Goal: Find specific page/section: Find specific page/section

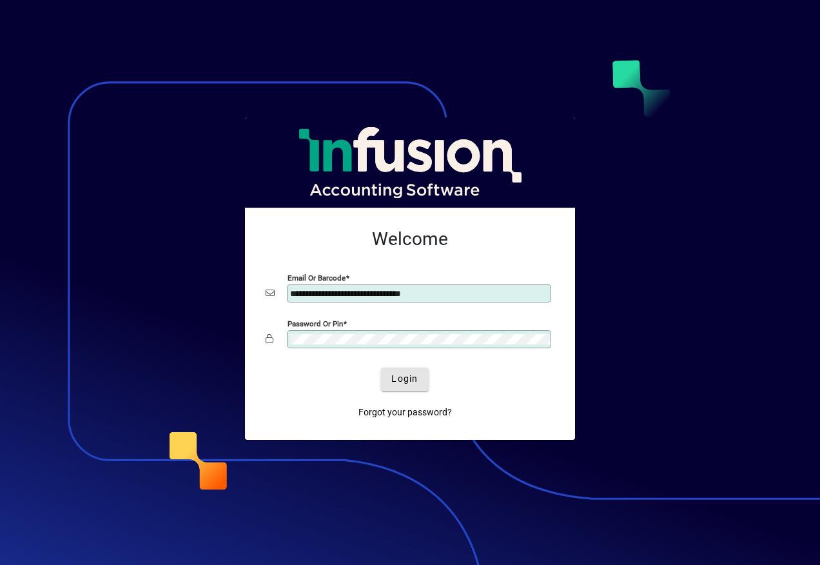
click at [402, 379] on span "Login" at bounding box center [405, 379] width 26 height 14
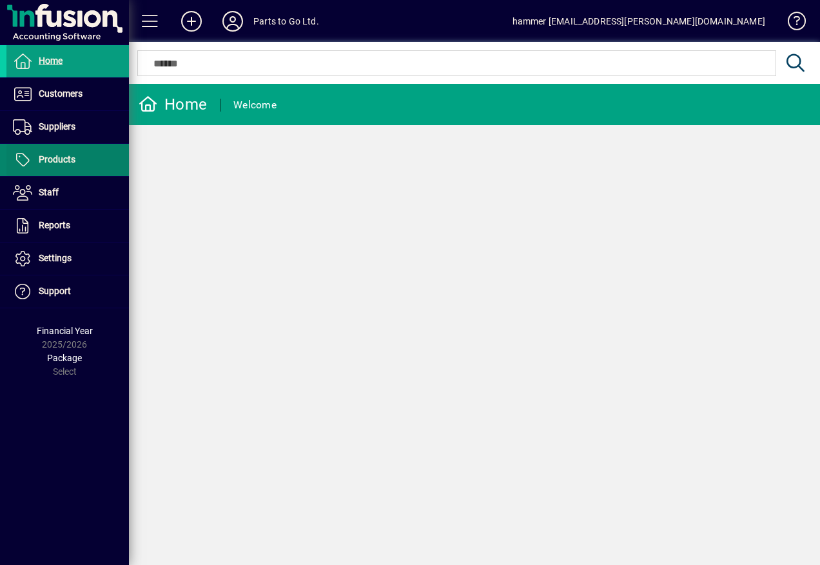
click at [88, 159] on span at bounding box center [67, 159] width 123 height 31
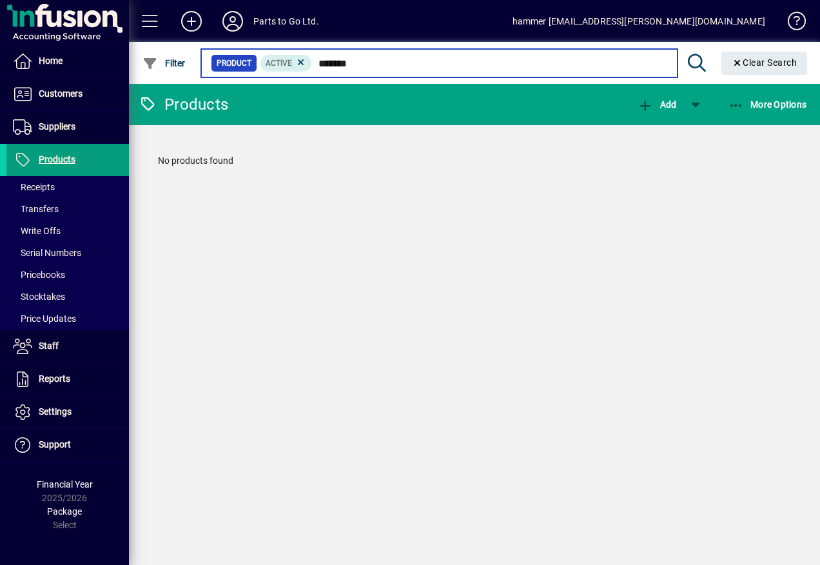
type input "********"
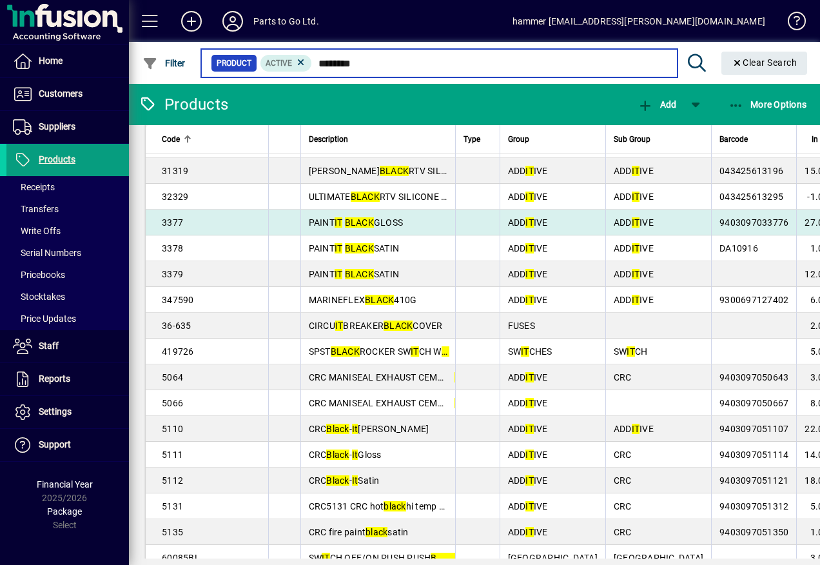
scroll to position [258, 0]
